Goal: Transaction & Acquisition: Purchase product/service

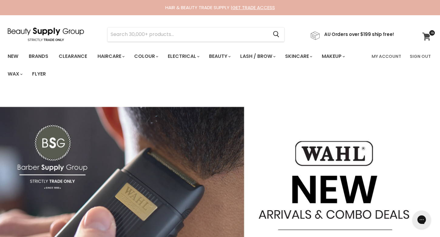
click at [428, 36] on icon at bounding box center [426, 37] width 8 height 8
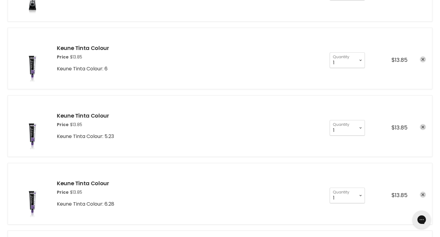
scroll to position [500, 0]
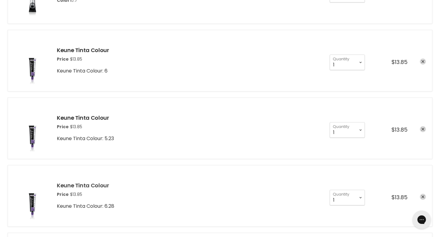
click at [83, 182] on link "Keune Tinta Colour" at bounding box center [83, 186] width 52 height 8
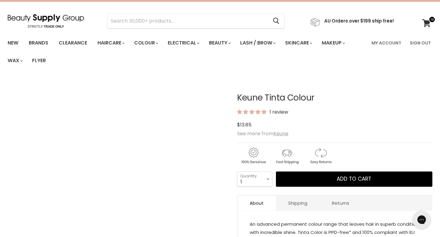
scroll to position [15, 0]
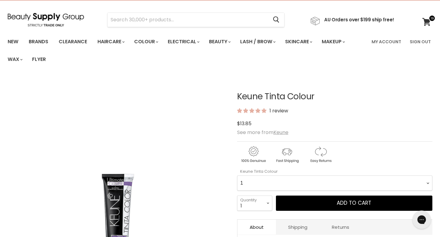
click at [258, 176] on Colour-0-0 "1 1.1 3 3.00 Ultimate Cover 3.76 4 4.00 Ultimate Cover 4.12 4.19 4.7 4.76RI 4.2…" at bounding box center [334, 183] width 195 height 15
select Colour-0-0 "6.00 Ultimate Cover"
click at [258, 196] on select "1 2 3 4 5 6 7 8 9 10+" at bounding box center [254, 203] width 35 height 15
select select "2"
type input "2"
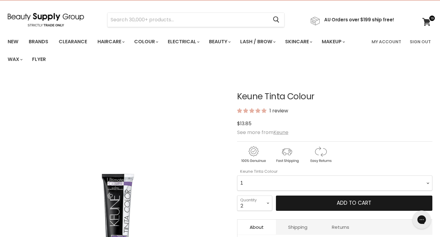
click at [293, 196] on button "Add to cart" at bounding box center [354, 203] width 156 height 15
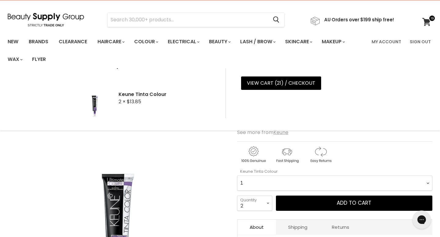
click at [264, 176] on Colour-0-0 "1 1.1 3 3.00 Ultimate Cover 3.76 4 4.00 Ultimate Cover 4.12 4.19 4.7 4.76RI 4.2…" at bounding box center [334, 183] width 195 height 15
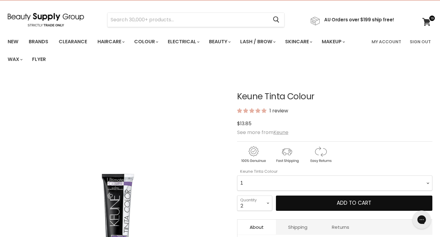
select Colour-0-0 "6.37"
drag, startPoint x: 290, startPoint y: 180, endPoint x: 242, endPoint y: 188, distance: 49.1
click at [242, 188] on div "Keune Tinta Colour 1 review $13.85 See more from Keune Keune Tinta Colour 1 1.1…" at bounding box center [334, 205] width 195 height 257
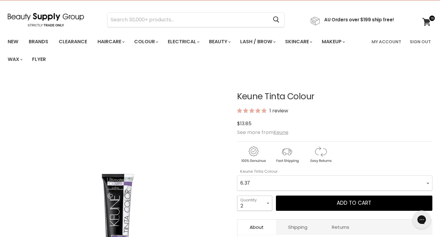
click at [249, 196] on select "1 2 3 4 5 6 7 8 9 10+" at bounding box center [254, 203] width 35 height 15
select select "1"
type input "1"
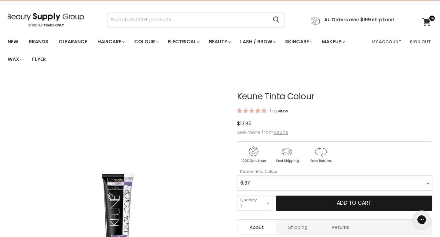
click at [285, 196] on button "Add to cart" at bounding box center [354, 203] width 156 height 15
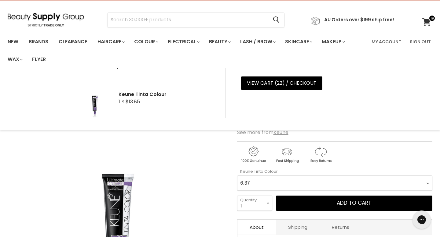
click at [276, 176] on Colour-0-0 "1 1.1 3 3.00 Ultimate Cover 3.76 4 4.00 Ultimate Cover 4.12 4.19 4.7 4.76RI 4.2…" at bounding box center [334, 183] width 195 height 15
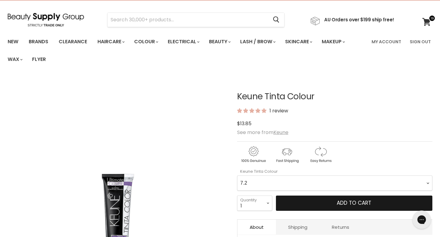
click at [303, 196] on button "Add to cart" at bounding box center [354, 203] width 156 height 15
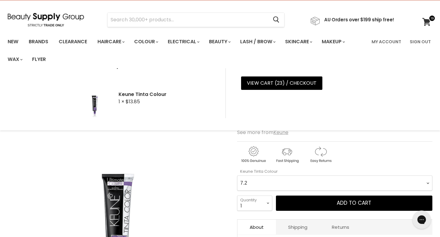
click at [295, 176] on Colour-0-0 "1 1.1 3 3.00 Ultimate Cover 3.76 4 4.00 Ultimate Cover 4.12 4.19 4.7 4.76RI 4.2…" at bounding box center [334, 183] width 195 height 15
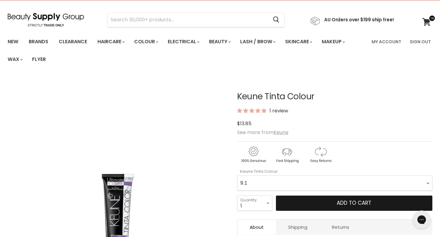
click at [321, 196] on button "Add to cart" at bounding box center [354, 203] width 156 height 15
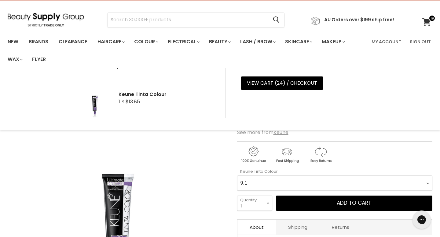
click at [283, 176] on Colour-0-0 "1 1.1 3 3.00 Ultimate Cover 3.76 4 4.00 Ultimate Cover 4.12 4.19 4.7 4.76RI 4.2…" at bounding box center [334, 183] width 195 height 15
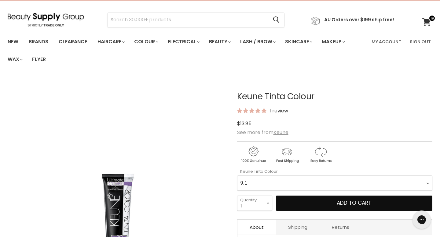
select Colour-0-0 "9.00 Ultimate Cover"
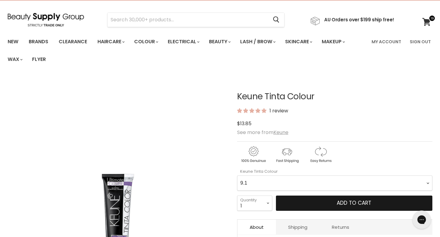
click at [289, 196] on button "Add to cart" at bounding box center [354, 203] width 156 height 15
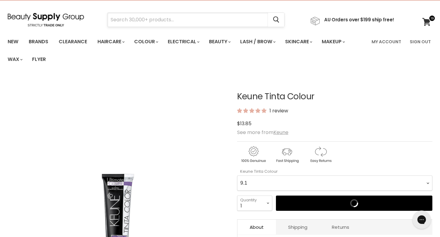
click at [147, 16] on input "Search" at bounding box center [187, 20] width 160 height 14
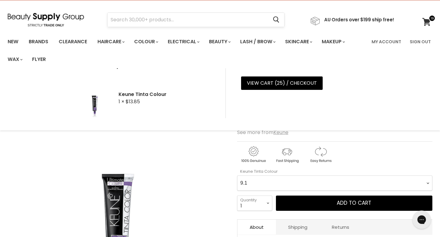
click at [167, 17] on input "Search" at bounding box center [187, 20] width 160 height 14
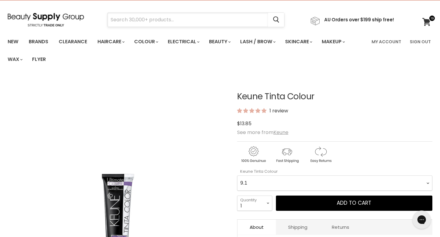
click at [165, 21] on input "Search" at bounding box center [187, 20] width 160 height 14
type input "keune semi"
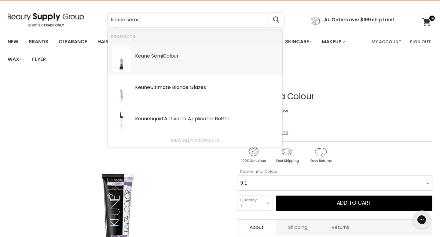
click at [155, 56] on b "Semi" at bounding box center [157, 56] width 12 height 7
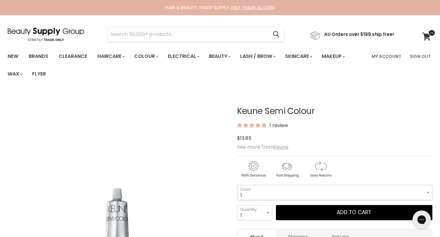
click at [255, 185] on select "1 3 3.1 4 4.7 4.37 4.53 4.6 4.76ri 5 5.11 5.23 5.35 5.4 5.81" at bounding box center [334, 192] width 195 height 15
select select "6.37"
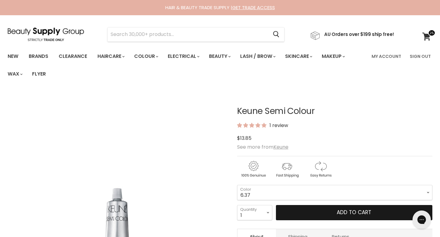
click at [326, 205] on button "Add to cart" at bounding box center [354, 212] width 156 height 15
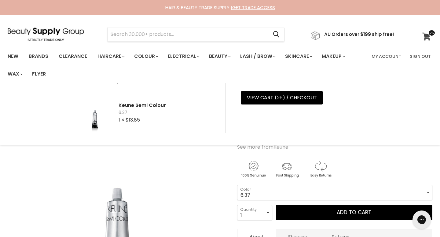
click at [424, 35] on icon at bounding box center [426, 37] width 8 height 8
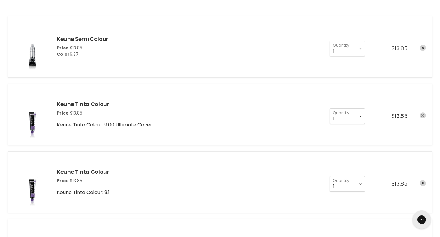
scroll to position [108, 0]
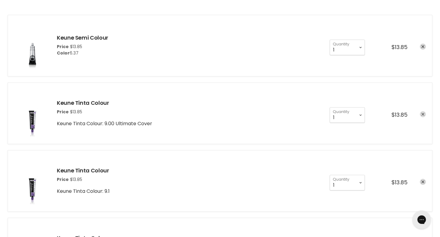
click at [422, 111] on link "remove Keune Tinta Colour" at bounding box center [422, 114] width 6 height 6
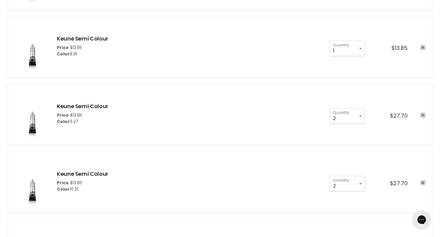
scroll to position [178, 0]
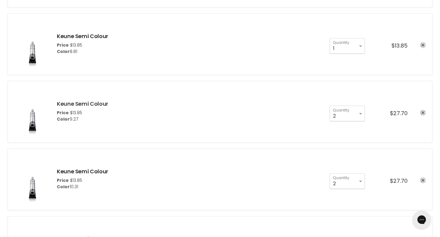
click at [88, 100] on link "Keune Semi Colour" at bounding box center [82, 104] width 51 height 8
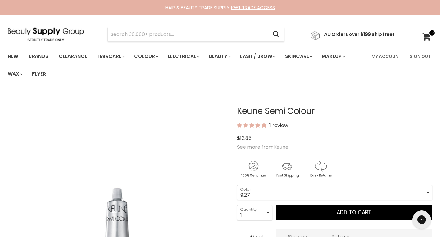
scroll to position [3, 0]
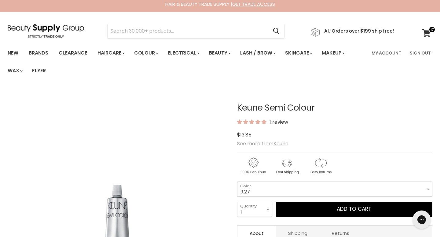
click at [249, 182] on select "1 3 3.1 4 4.7 4.37 4.53 4.6 4.76ri 5 5.11 5.23 5.35 5.4 5.81" at bounding box center [334, 189] width 195 height 15
select select "9.1"
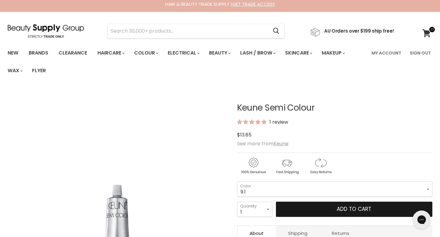
click at [292, 202] on button "Add to cart" at bounding box center [354, 209] width 156 height 15
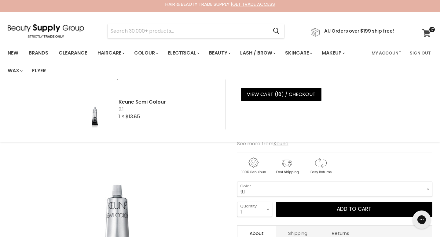
click at [427, 34] on icon at bounding box center [426, 33] width 9 height 8
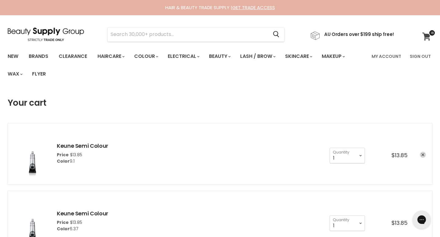
click at [422, 36] on icon at bounding box center [426, 37] width 9 height 8
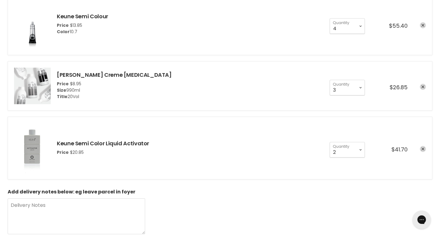
scroll to position [608, 0]
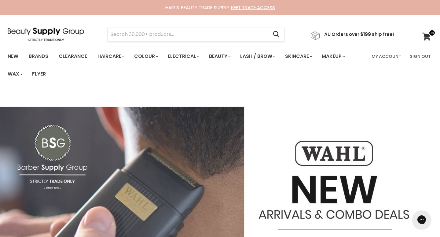
scroll to position [1, 0]
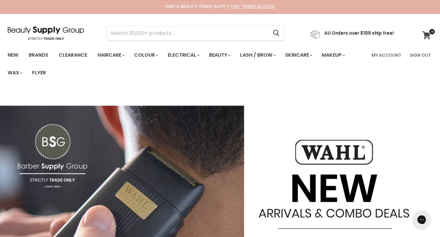
click at [429, 34] on span at bounding box center [431, 31] width 7 height 7
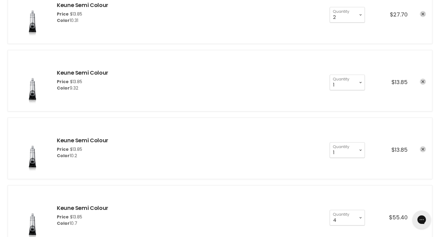
scroll to position [417, 0]
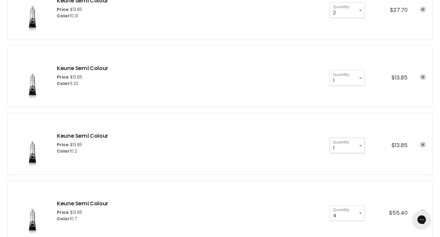
click at [364, 138] on select "1 2 3 4 5 6 7 8 9 10+" at bounding box center [346, 145] width 35 height 15
select select "2"
type input "2"
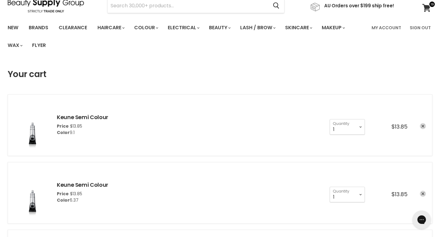
scroll to position [26, 0]
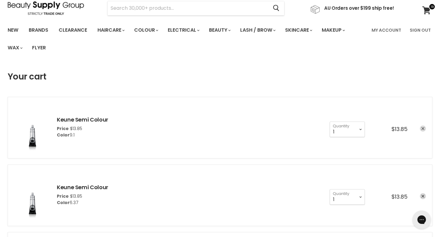
click at [423, 127] on icon "remove Keune Semi Colour" at bounding box center [422, 128] width 3 height 3
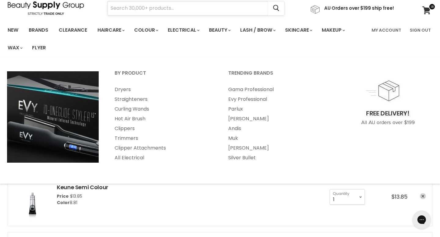
click at [170, 8] on input "Search" at bounding box center [187, 8] width 160 height 14
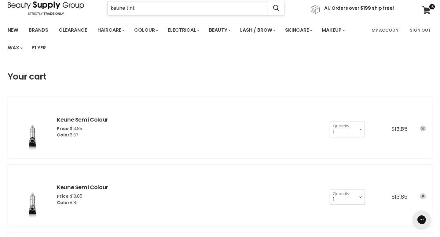
type input "keune tinta"
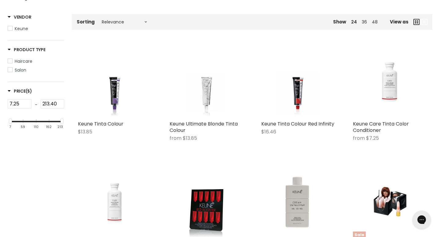
scroll to position [123, 0]
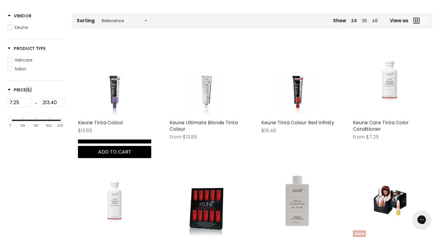
click at [107, 55] on img "Main content" at bounding box center [114, 79] width 55 height 73
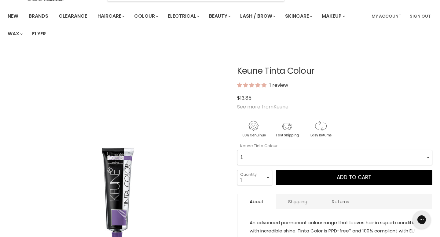
scroll to position [65, 0]
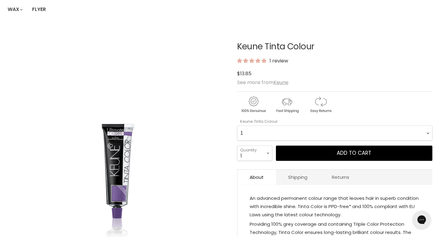
click at [285, 126] on Colour-0-0 "1 1.1 3 3.00 Ultimate Cover 3.76 4 4.00 Ultimate Cover 4.12 4.19 4.7 4.76RI 4.2…" at bounding box center [334, 133] width 195 height 15
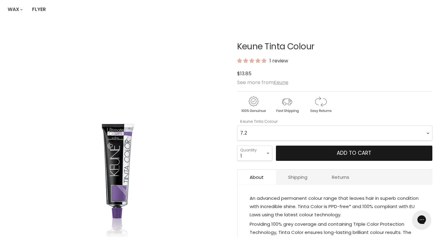
click at [299, 146] on button "Add to cart" at bounding box center [354, 153] width 156 height 15
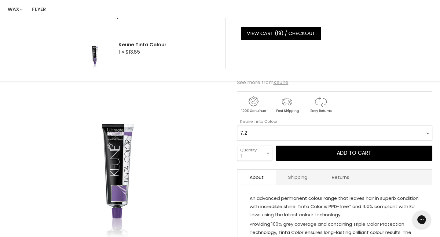
click at [292, 126] on Colour-0-0 "1 1.1 3 3.00 Ultimate Cover 3.76 4 4.00 Ultimate Cover 4.12 4.19 4.7 4.76RI 4.2…" at bounding box center [334, 133] width 195 height 15
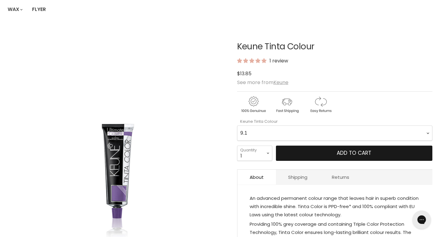
click at [314, 146] on button "Add to cart" at bounding box center [354, 153] width 156 height 15
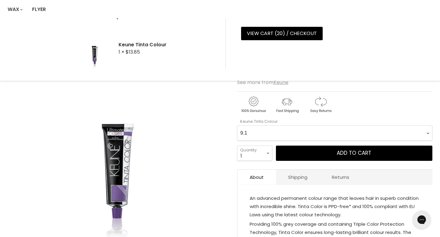
click at [307, 126] on Colour-0-0 "1 1.1 3 3.00 Ultimate Cover 3.76 4 4.00 Ultimate Cover 4.12 4.19 4.7 4.76RI 4.2…" at bounding box center [334, 133] width 195 height 15
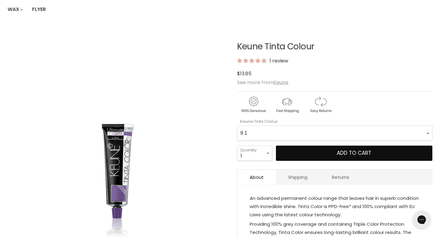
select Colour-0-0 "6.00 Ultimate Cover"
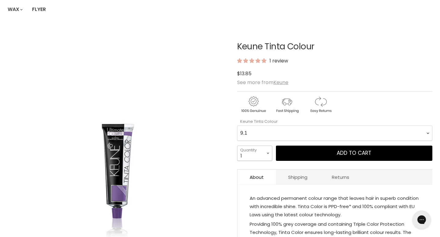
click at [263, 146] on select "1 2 3 4 5 6 7 8 9 10+" at bounding box center [254, 153] width 35 height 15
select select "2"
type input "2"
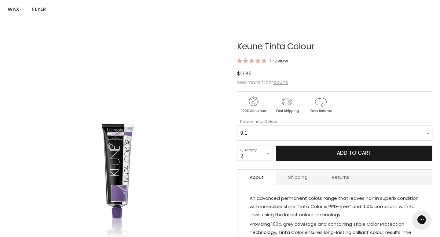
click at [295, 146] on button "Add to cart" at bounding box center [354, 153] width 156 height 15
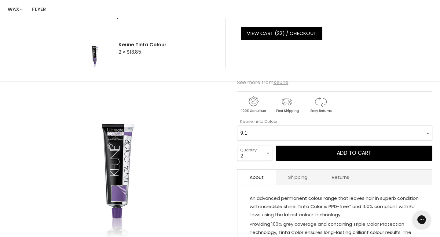
click at [292, 126] on Colour-0-0 "1 1.1 3 3.00 Ultimate Cover 3.76 4 4.00 Ultimate Cover 4.12 4.19 4.7 4.76RI 4.2…" at bounding box center [334, 133] width 195 height 15
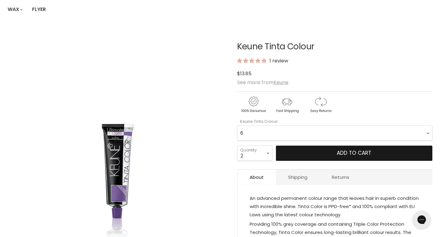
click at [299, 146] on button "Add to cart" at bounding box center [354, 153] width 156 height 15
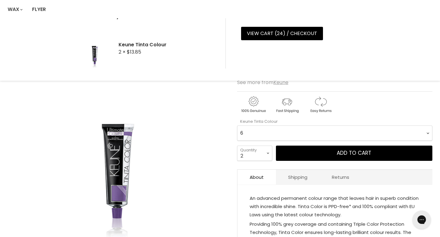
click at [293, 126] on Colour-0-0 "1 1.1 3 3.00 Ultimate Cover 3.76 4 4.00 Ultimate Cover 4.12 4.19 4.7 4.76RI 4.2…" at bounding box center [334, 133] width 195 height 15
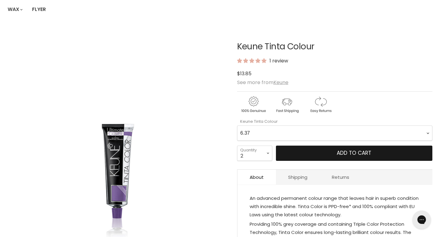
click at [328, 146] on button "Add to cart" at bounding box center [354, 153] width 156 height 15
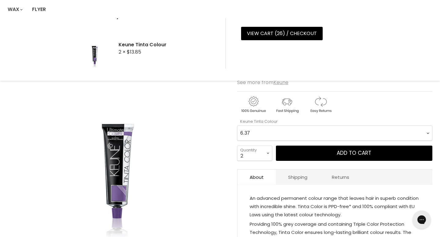
click at [308, 126] on Colour-0-0 "1 1.1 3 3.00 Ultimate Cover 3.76 4 4.00 Ultimate Cover 4.12 4.19 4.7 4.76RI 4.2…" at bounding box center [334, 133] width 195 height 15
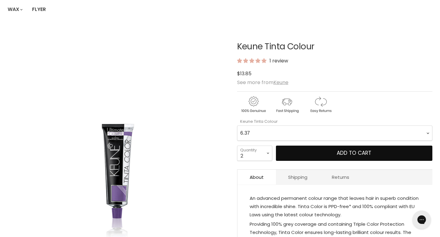
select Colour-0-0 "5.23"
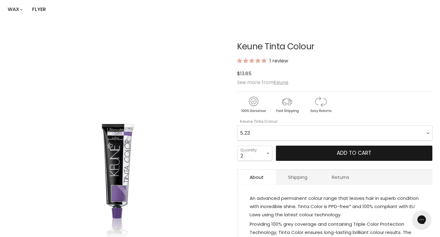
click at [312, 146] on button "Add to cart" at bounding box center [354, 153] width 156 height 15
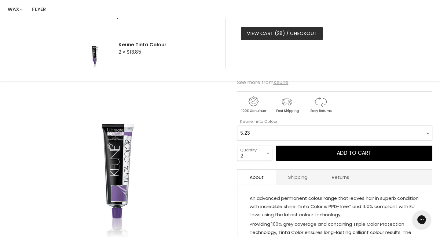
click at [288, 29] on link "View cart ( 28 ) / Checkout" at bounding box center [282, 33] width 82 height 13
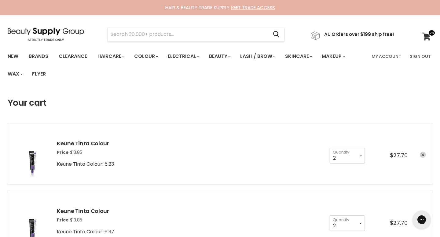
scroll to position [15, 0]
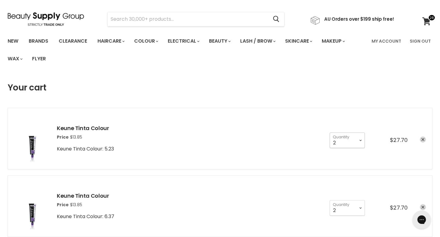
click at [364, 133] on select "1 2 3 4 5 6 7 8 9 10+" at bounding box center [346, 140] width 35 height 15
select select "1"
type input "1"
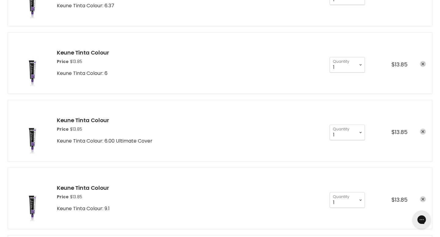
scroll to position [227, 0]
click at [353, 125] on select "1 2 3 4 5 6 7 8 9 10+" at bounding box center [346, 132] width 35 height 15
select select "2"
type input "2"
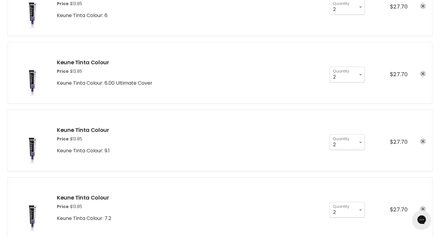
scroll to position [284, 0]
click at [358, 135] on select "1 2 3 4 5 6 7 8 9 10+" at bounding box center [346, 142] width 35 height 15
select select "1"
type input "1"
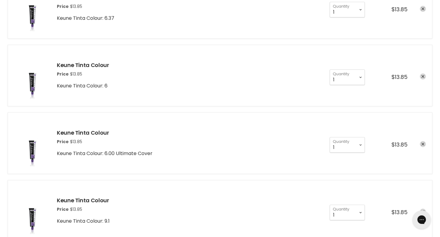
scroll to position [213, 0]
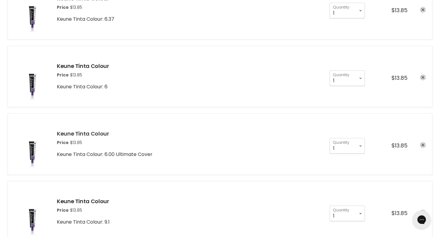
click at [90, 130] on link "Keune Tinta Colour" at bounding box center [83, 134] width 52 height 8
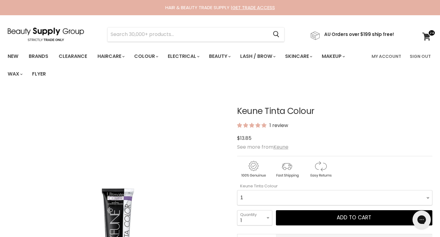
click at [270, 190] on Colour-0-0 "1 1.1 3 3.00 Ultimate Cover 3.76 4 4.00 Ultimate Cover 4.12 4.19 4.7 4.76RI 4.2…" at bounding box center [334, 197] width 195 height 15
select Colour-0-0 "6.00 Ultimate Cover"
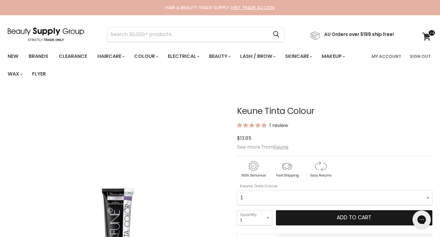
click at [295, 211] on button "Add to cart" at bounding box center [354, 218] width 156 height 15
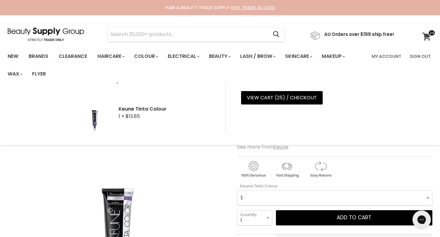
click at [425, 38] on icon at bounding box center [426, 37] width 8 height 8
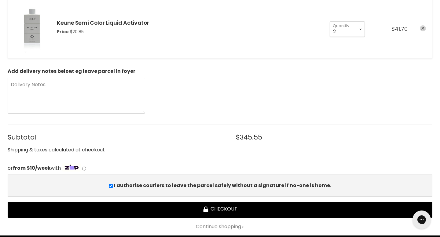
scroll to position [1071, 0]
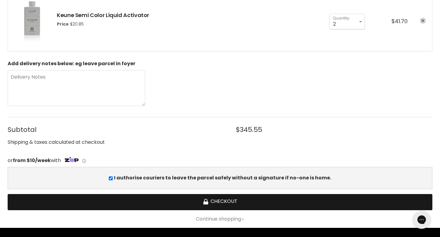
click at [247, 194] on button "Checkout" at bounding box center [220, 202] width 424 height 16
